Goal: Task Accomplishment & Management: Manage account settings

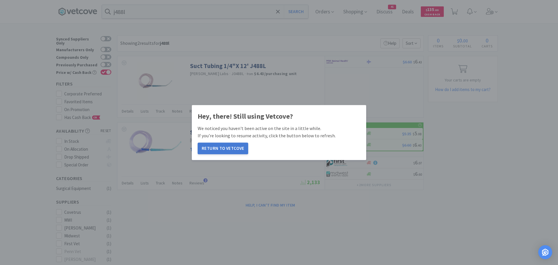
click at [229, 147] on button "Return to Vetcove" at bounding box center [223, 148] width 51 height 12
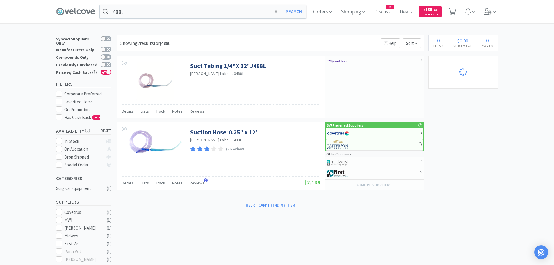
select select "1"
click at [330, 10] on span "Orders" at bounding box center [322, 11] width 23 height 23
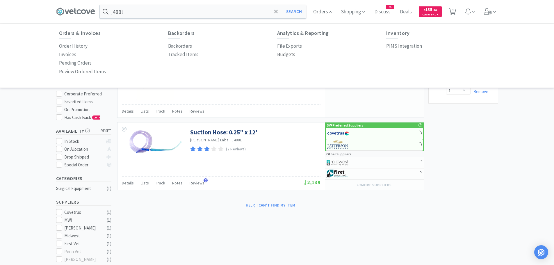
click at [285, 54] on p "Budgets" at bounding box center [286, 55] width 18 height 8
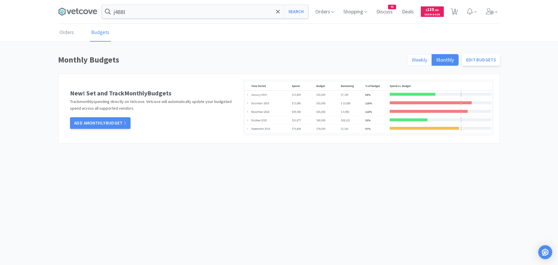
click at [417, 58] on span "Weekly" at bounding box center [419, 59] width 15 height 7
click at [412, 62] on input "Weekly" at bounding box center [412, 62] width 0 height 0
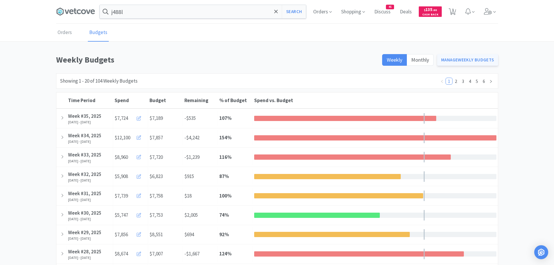
click at [461, 58] on link "Manage Weekly Budgets" at bounding box center [467, 60] width 61 height 12
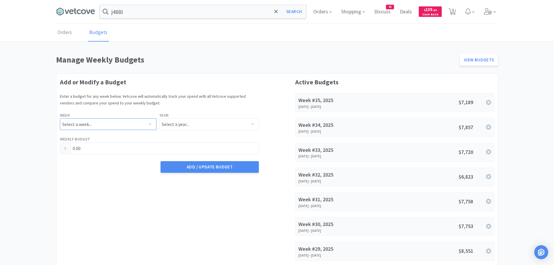
click at [124, 125] on select "Select a week... Week 1 ([DATE] - [DATE]) Week 2 ([DATE] - [DATE]) Week 3 ([DAT…" at bounding box center [108, 124] width 96 height 12
select select "36"
click at [60, 118] on select "Select a week... Week 1 ([DATE] - [DATE]) Week 2 ([DATE] - [DATE]) Week 3 ([DAT…" at bounding box center [108, 124] width 96 height 12
click at [196, 122] on select "Select a year... 2023 2024 2025 2026 2027 2028 2029 2030 2031 2032 2033 2034" at bounding box center [208, 124] width 99 height 12
select select "2025"
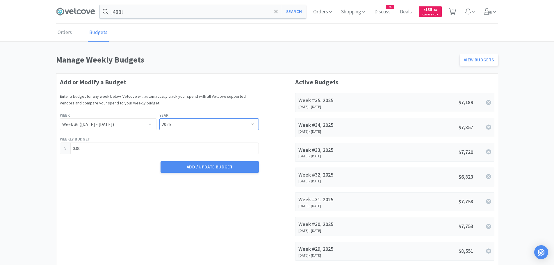
click at [159, 118] on select "Select a year... 2023 2024 2025 2026 2027 2028 2029 2030 2031 2032 2033 2034" at bounding box center [208, 124] width 99 height 12
click at [89, 150] on input "0.00" at bounding box center [159, 148] width 198 height 11
type input "0"
type input "6,801.75"
click at [221, 166] on button "Add / Update Budget" at bounding box center [209, 167] width 98 height 12
